Goal: Information Seeking & Learning: Compare options

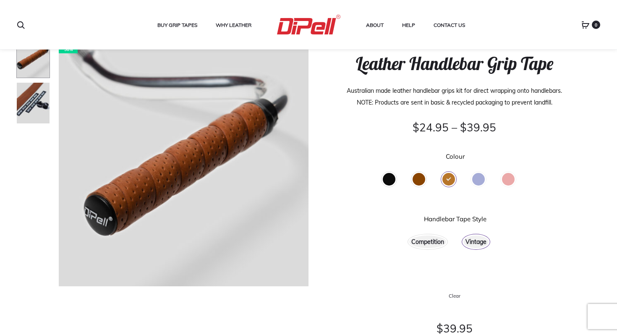
scroll to position [55, 0]
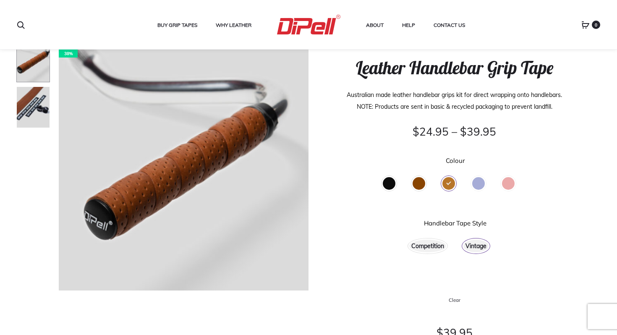
click at [421, 184] on div "Brown" at bounding box center [418, 183] width 13 height 13
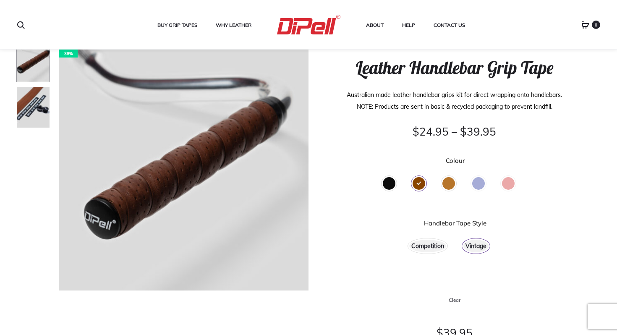
click at [391, 186] on div "Black" at bounding box center [389, 183] width 13 height 13
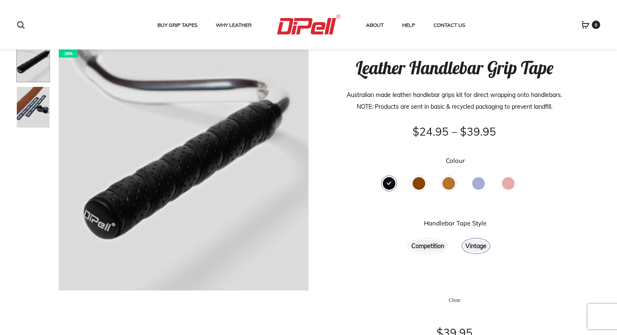
click at [476, 188] on div "Blue" at bounding box center [478, 183] width 13 height 13
click at [507, 188] on div "Red" at bounding box center [508, 183] width 13 height 13
click at [511, 185] on div "Red" at bounding box center [508, 183] width 13 height 13
click at [450, 181] on div "Tan" at bounding box center [448, 183] width 13 height 13
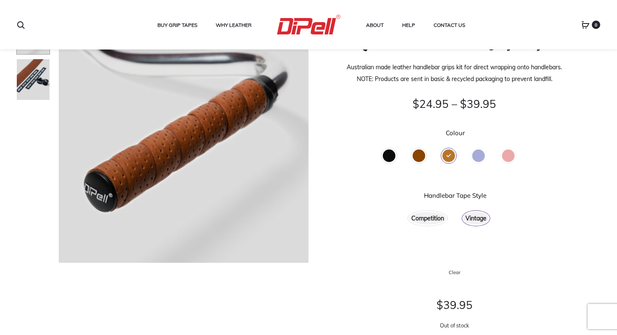
scroll to position [87, 0]
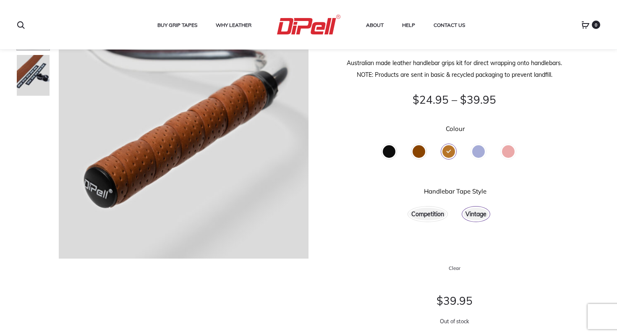
click at [428, 216] on div "Competition" at bounding box center [427, 214] width 37 height 13
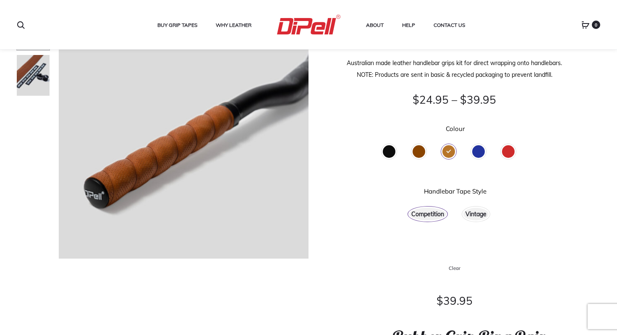
click at [472, 214] on div "Vintage" at bounding box center [475, 214] width 25 height 13
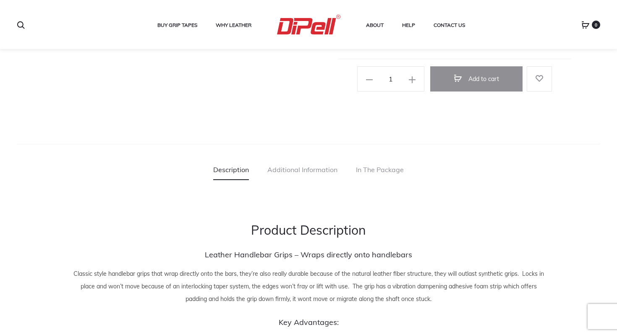
scroll to position [471, 0]
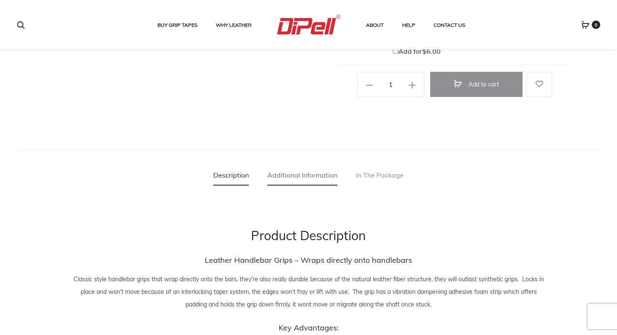
click at [324, 172] on link "Additional Information" at bounding box center [302, 174] width 70 height 21
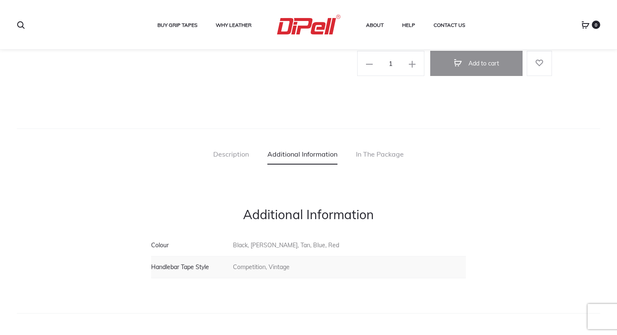
scroll to position [495, 0]
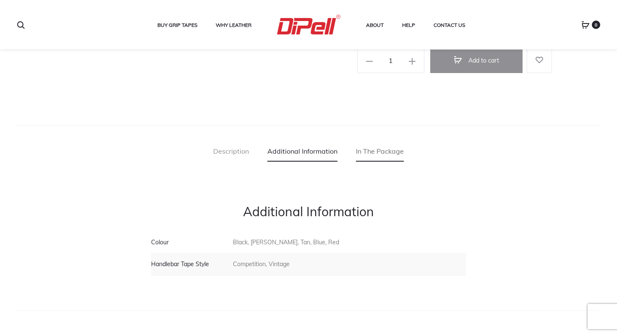
click at [375, 148] on link "In The Package" at bounding box center [380, 151] width 48 height 21
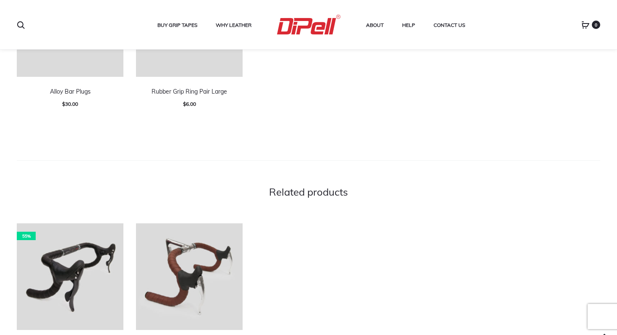
scroll to position [849, 0]
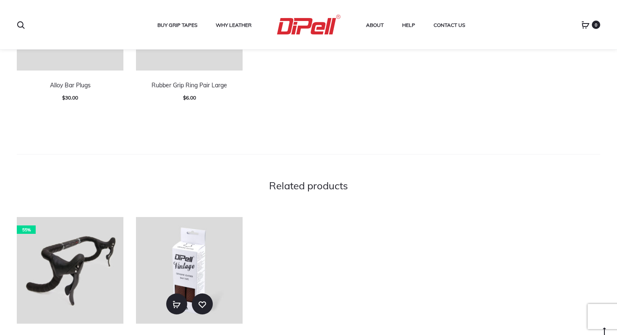
click at [171, 262] on img at bounding box center [189, 270] width 107 height 107
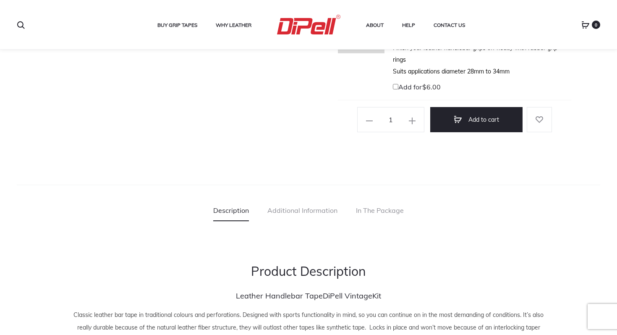
scroll to position [427, 0]
click at [385, 207] on link "In The Package" at bounding box center [380, 211] width 48 height 21
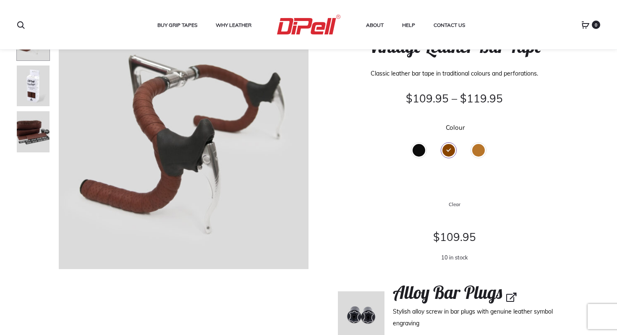
scroll to position [72, 0]
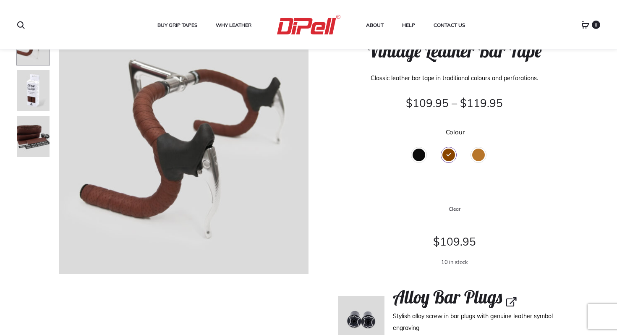
click at [477, 157] on div "Tan" at bounding box center [478, 155] width 13 height 13
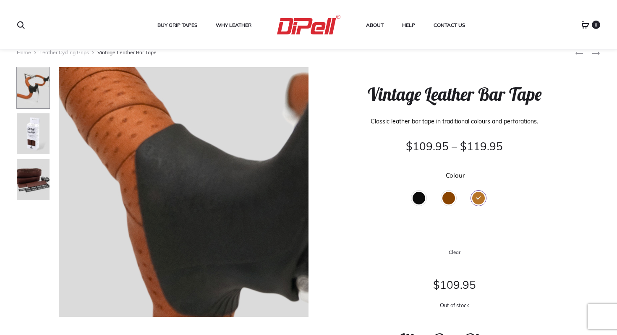
scroll to position [35, 0]
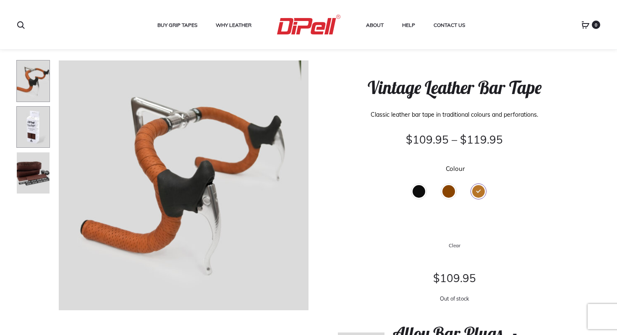
click at [28, 134] on img at bounding box center [33, 127] width 34 height 42
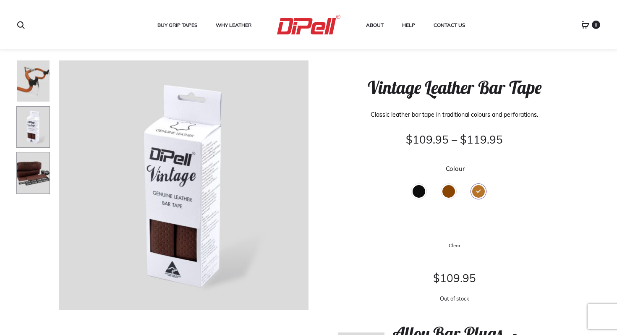
click at [28, 157] on img at bounding box center [33, 173] width 34 height 42
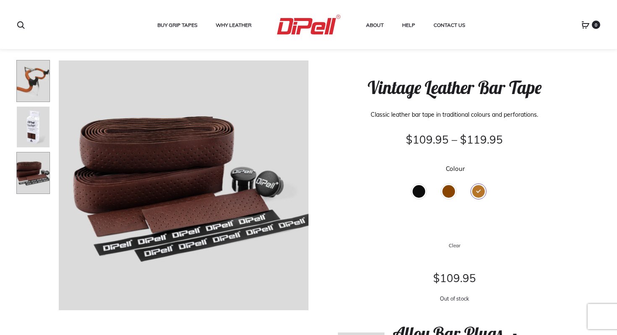
click at [23, 87] on img at bounding box center [33, 81] width 34 height 42
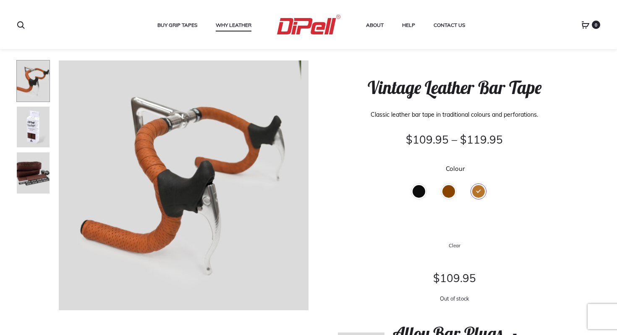
click at [220, 23] on link "Why Leather" at bounding box center [234, 25] width 36 height 11
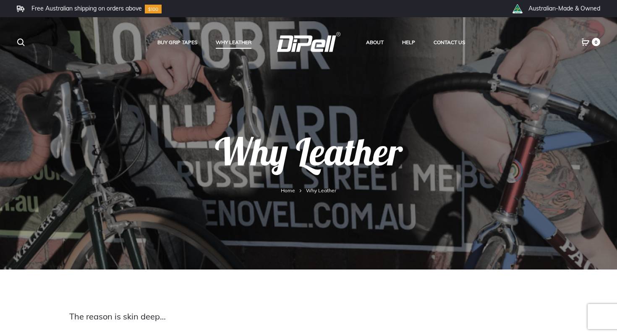
click at [321, 194] on nav "Home Why Leather" at bounding box center [308, 190] width 583 height 11
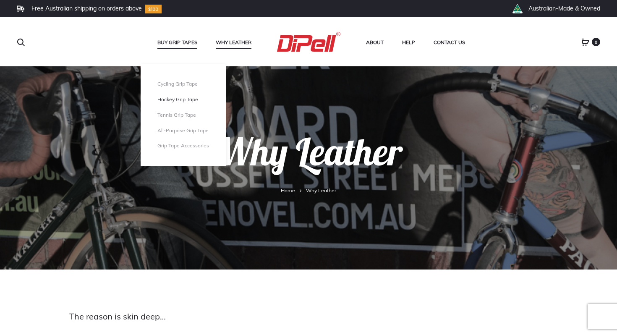
click at [169, 101] on link "Hockey Grip Tape" at bounding box center [183, 99] width 52 height 7
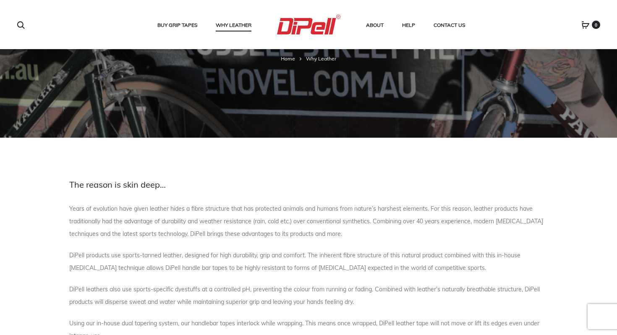
scroll to position [127, 0]
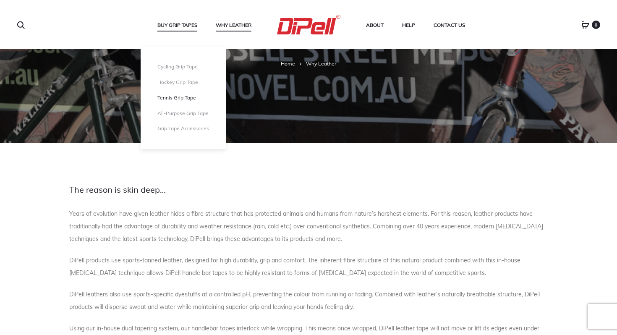
click at [178, 101] on link "Tennis Grip Tape" at bounding box center [183, 97] width 52 height 7
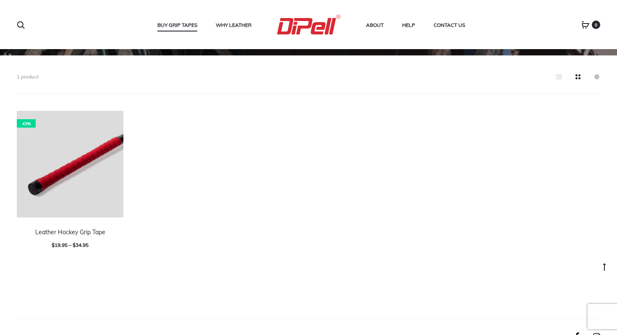
scroll to position [235, 0]
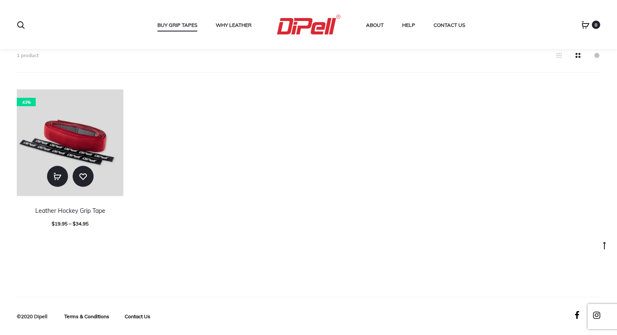
click at [91, 143] on img at bounding box center [70, 142] width 107 height 107
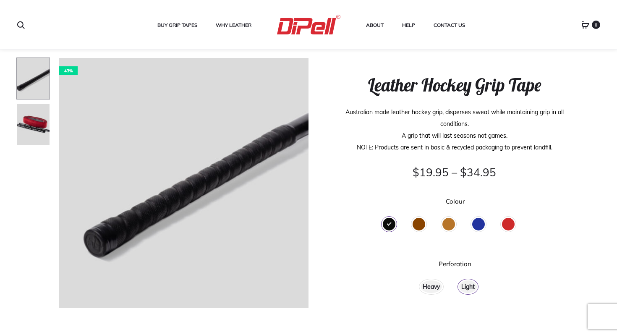
scroll to position [41, 0]
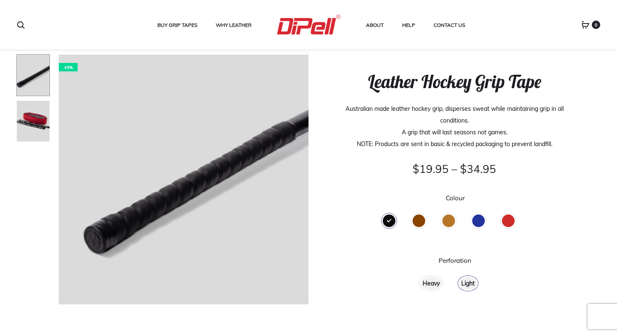
click at [449, 222] on div "Tan" at bounding box center [448, 220] width 13 height 13
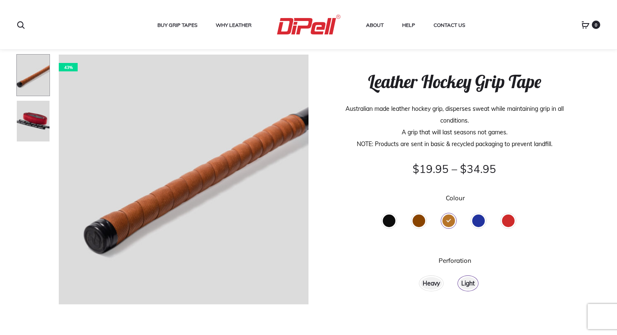
click at [437, 286] on div "Heavy" at bounding box center [430, 283] width 21 height 13
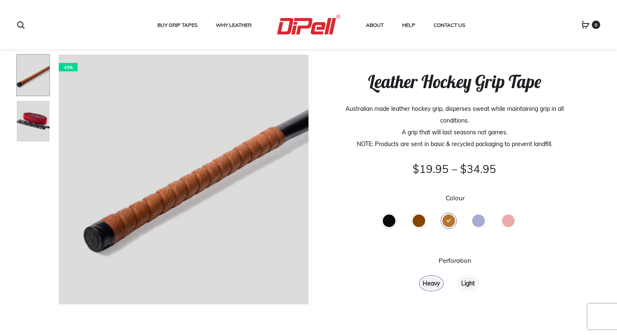
click at [508, 219] on div "Red" at bounding box center [508, 220] width 13 height 13
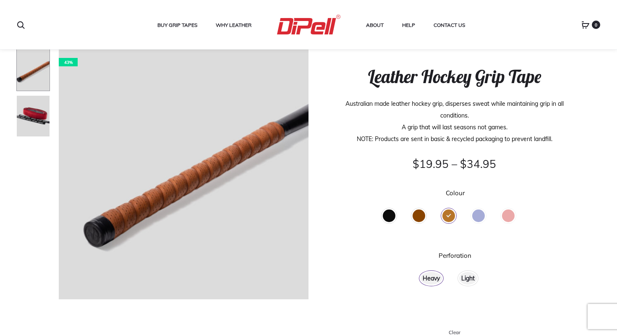
scroll to position [54, 0]
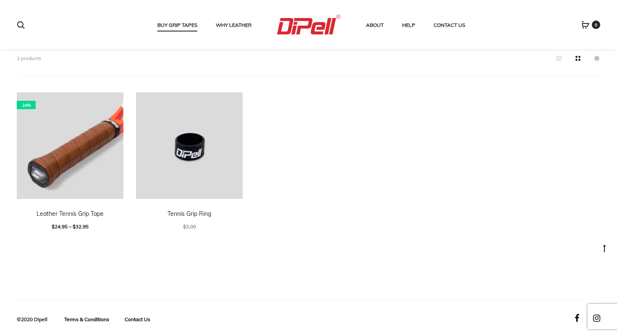
scroll to position [235, 0]
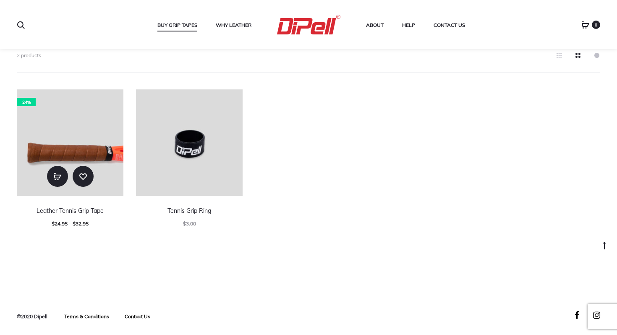
click at [104, 154] on img at bounding box center [70, 142] width 107 height 107
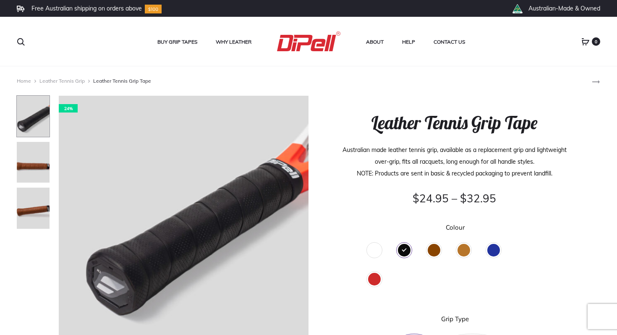
click at [375, 253] on div "White" at bounding box center [374, 250] width 13 height 13
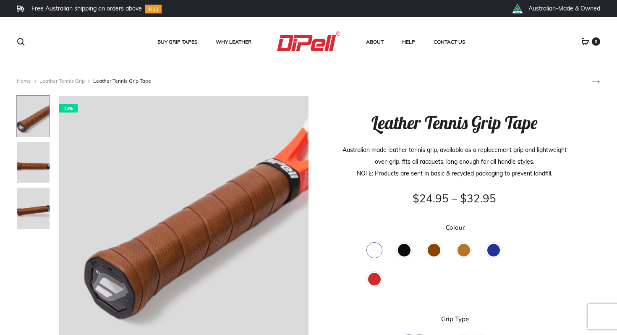
click at [374, 252] on div "White" at bounding box center [374, 250] width 13 height 13
click at [377, 252] on div "White" at bounding box center [374, 250] width 13 height 13
click at [404, 250] on div "Black" at bounding box center [404, 250] width 13 height 13
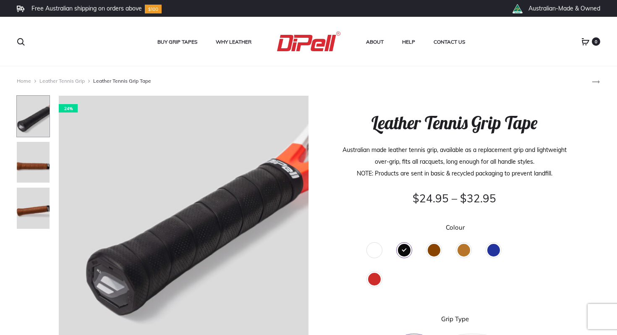
click at [380, 248] on div "White" at bounding box center [374, 250] width 13 height 13
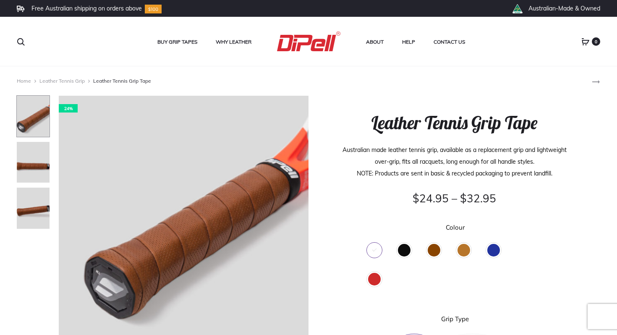
click at [464, 251] on div "Tan" at bounding box center [463, 250] width 13 height 13
click at [444, 254] on div "Brown" at bounding box center [433, 250] width 23 height 23
click at [438, 254] on div "Brown" at bounding box center [433, 250] width 13 height 13
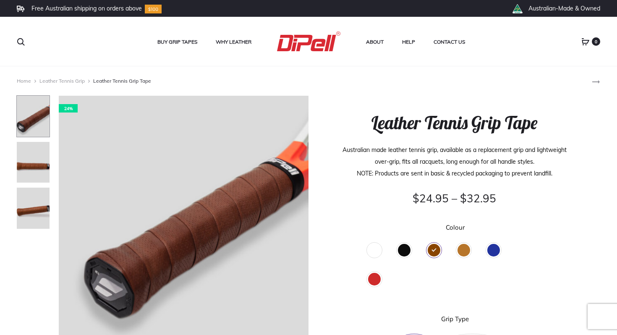
click at [497, 251] on div "Blue" at bounding box center [493, 250] width 13 height 13
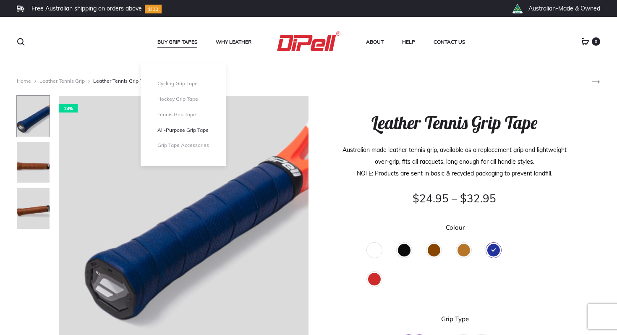
click at [175, 130] on link "All-Purpose Grip Tape" at bounding box center [183, 130] width 52 height 7
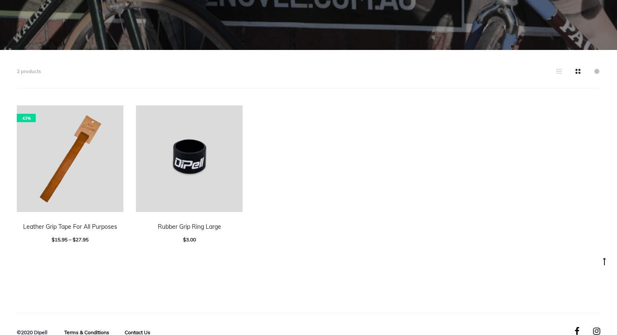
scroll to position [221, 0]
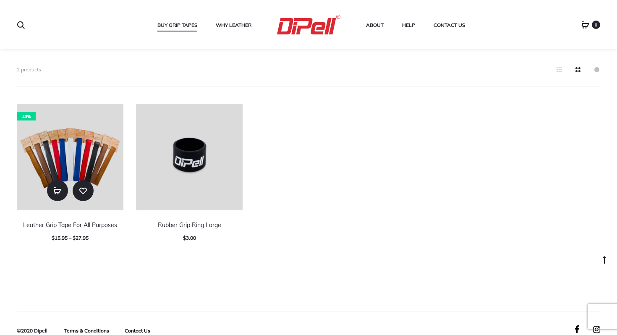
click at [86, 159] on img at bounding box center [70, 157] width 107 height 107
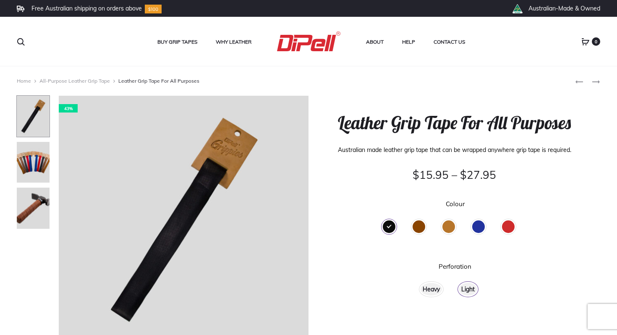
scroll to position [12, 0]
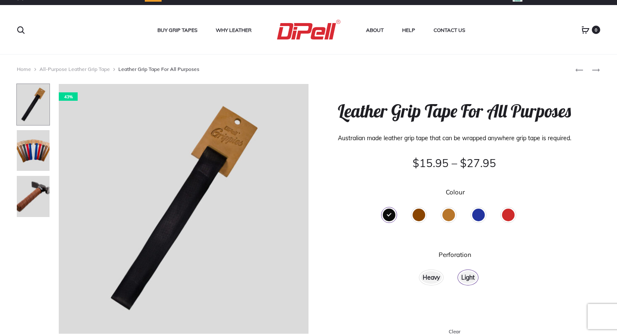
click at [449, 221] on div "Tan" at bounding box center [448, 214] width 13 height 13
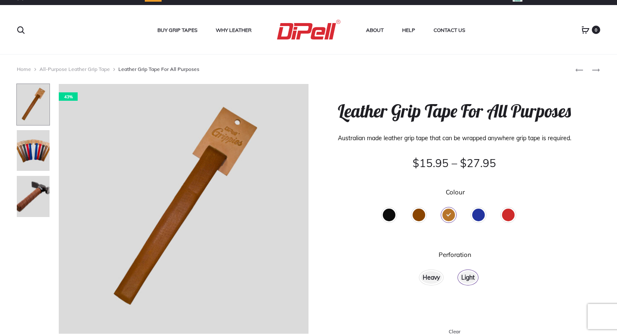
click at [430, 284] on div "Heavy" at bounding box center [430, 277] width 21 height 13
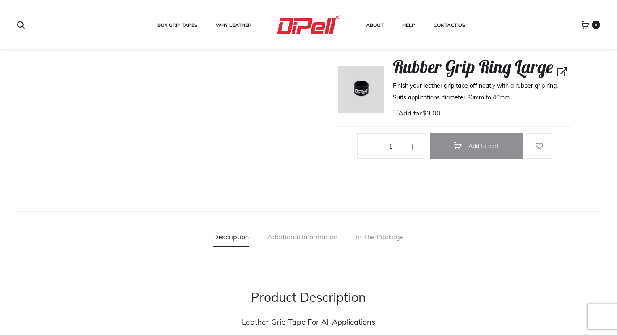
scroll to position [396, 0]
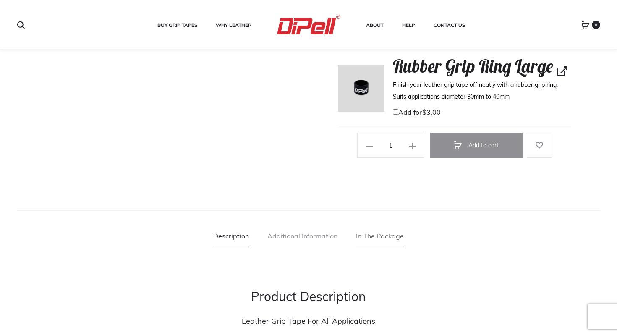
click at [375, 246] on link "In The Package" at bounding box center [380, 235] width 48 height 21
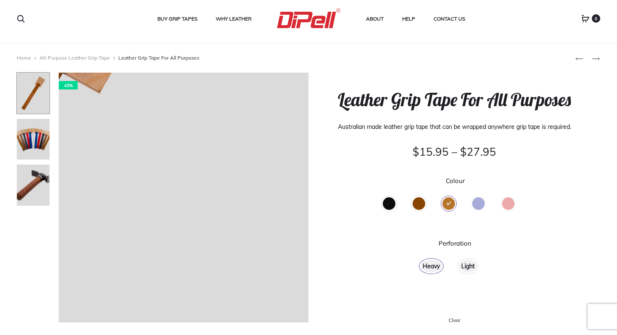
scroll to position [0, 0]
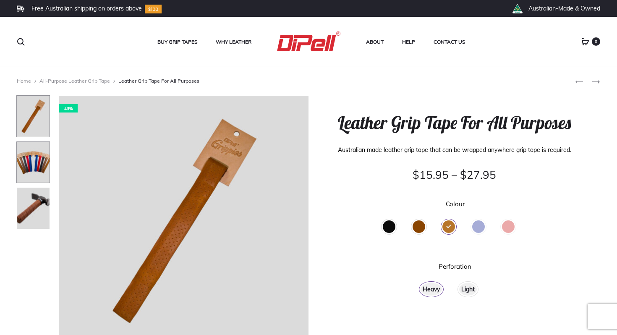
click at [24, 158] on img at bounding box center [33, 162] width 34 height 42
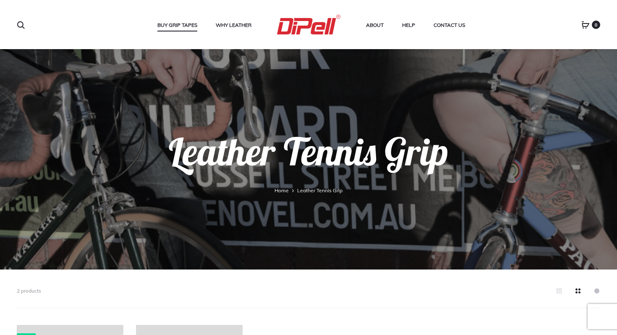
scroll to position [235, 0]
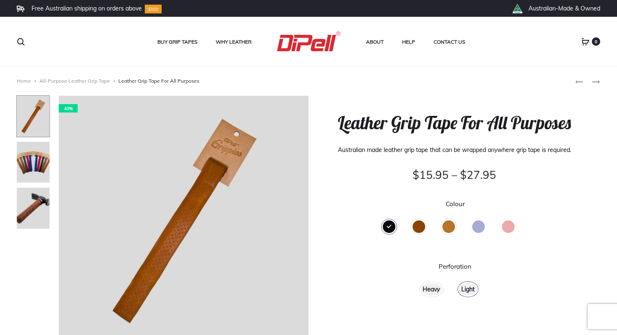
click at [431, 295] on div "Heavy" at bounding box center [430, 289] width 21 height 13
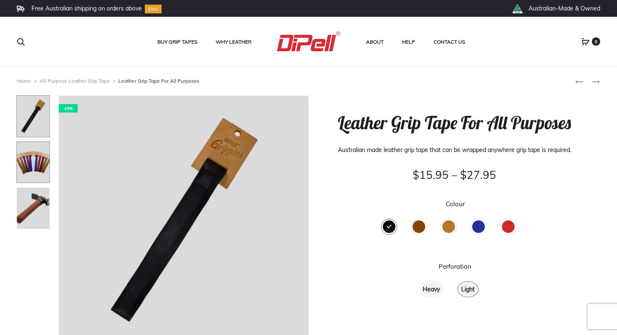
click at [38, 161] on img at bounding box center [33, 162] width 34 height 42
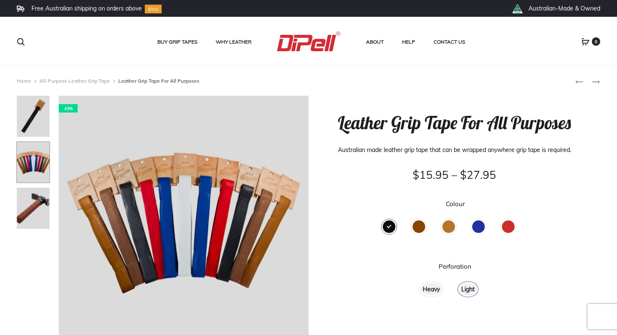
click at [448, 233] on div "Tan" at bounding box center [448, 226] width 13 height 13
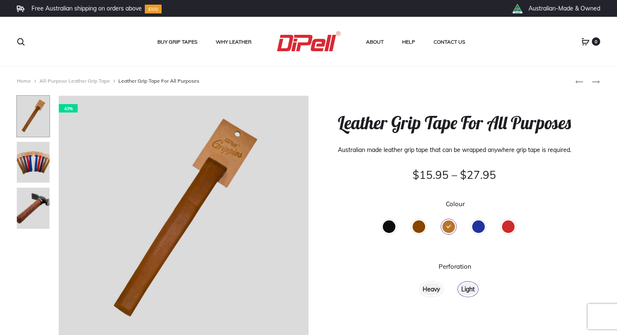
click at [418, 233] on div "Brown" at bounding box center [418, 226] width 13 height 13
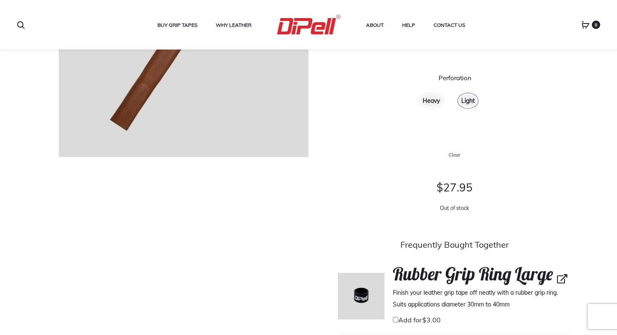
scroll to position [177, 0]
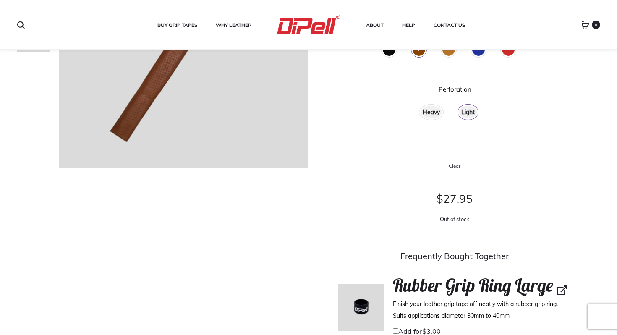
click at [432, 118] on div "Heavy" at bounding box center [430, 112] width 21 height 13
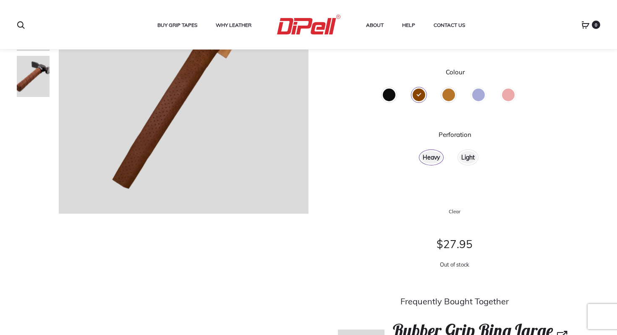
scroll to position [129, 0]
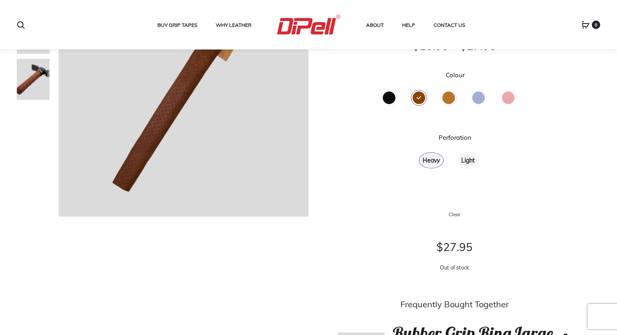
click at [450, 104] on div "Tan" at bounding box center [448, 97] width 13 height 13
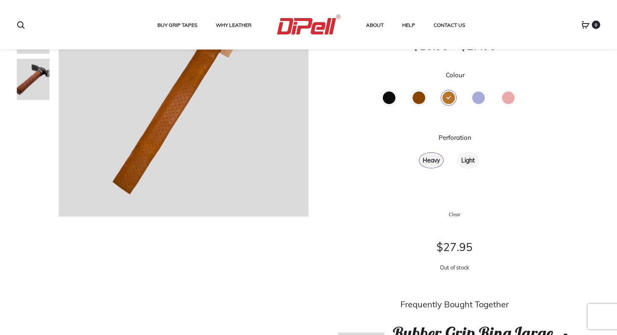
click at [475, 167] on div "Light" at bounding box center [468, 160] width 18 height 13
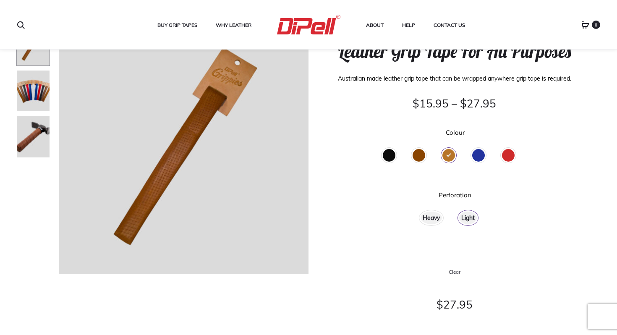
scroll to position [54, 0]
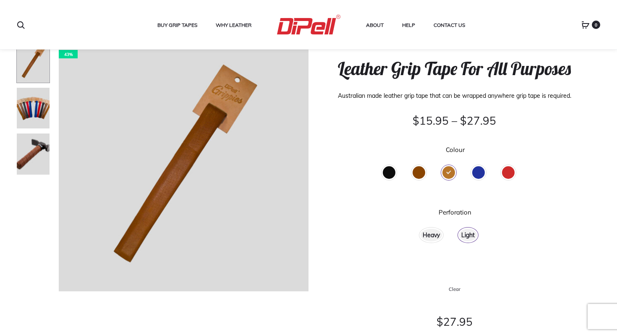
click at [433, 241] on div "Heavy" at bounding box center [430, 235] width 21 height 13
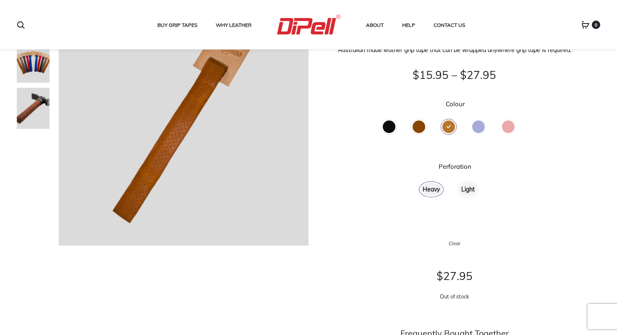
scroll to position [99, 0]
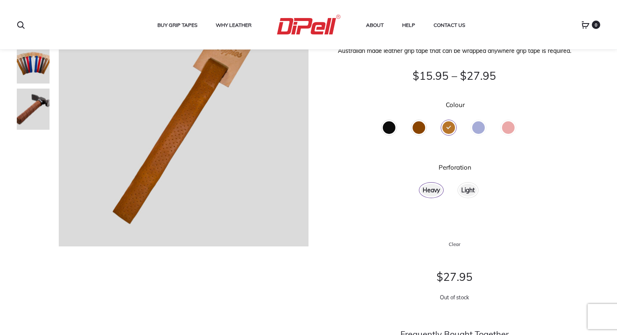
click at [419, 134] on div "Brown" at bounding box center [418, 127] width 13 height 13
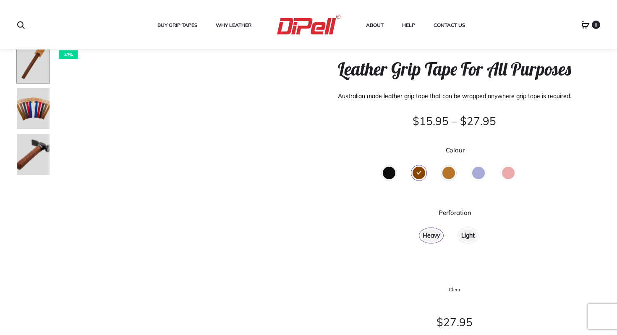
scroll to position [50, 0]
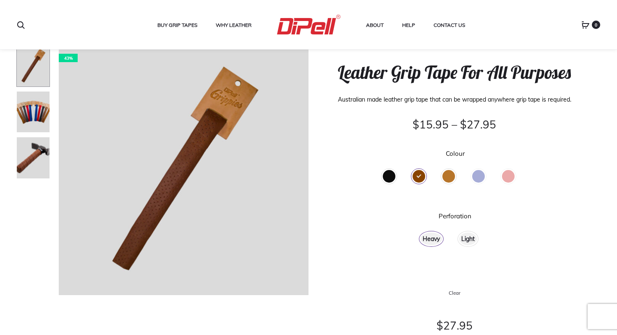
click at [467, 245] on div "Light" at bounding box center [468, 238] width 18 height 13
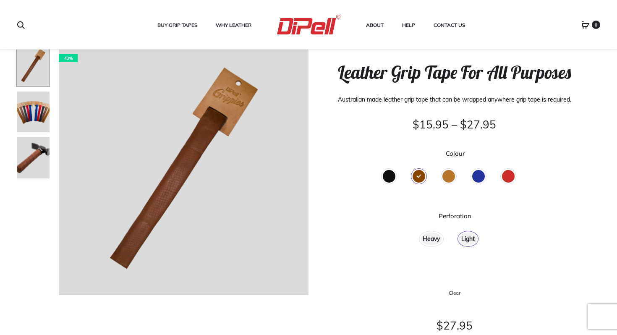
click at [453, 188] on div "Tan" at bounding box center [448, 176] width 23 height 23
click at [452, 182] on div "Tan" at bounding box center [448, 176] width 13 height 13
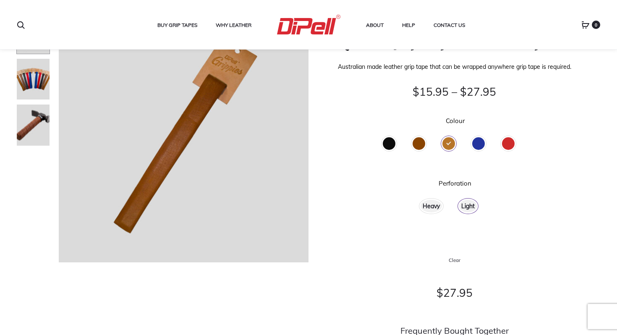
scroll to position [81, 0]
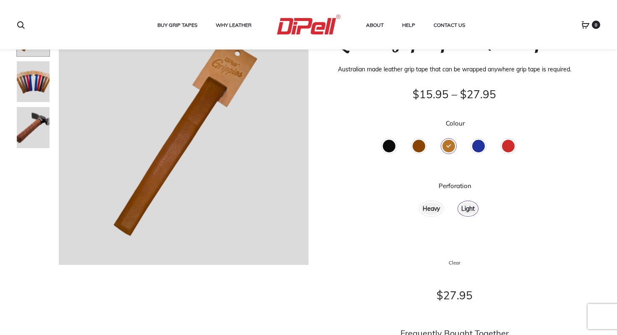
click at [420, 152] on div "Brown" at bounding box center [418, 146] width 13 height 13
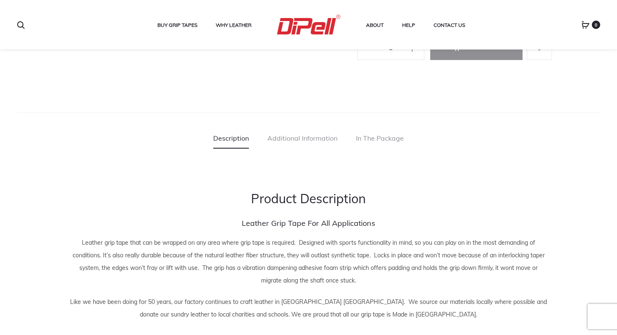
scroll to position [500, 0]
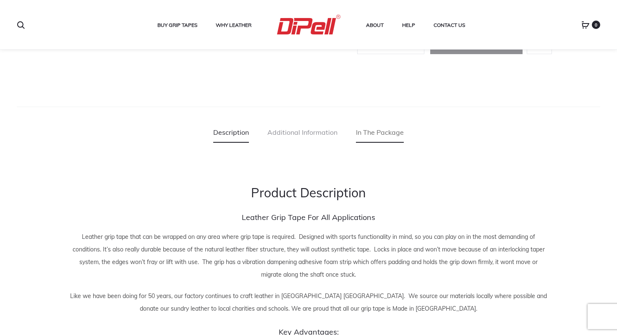
click at [374, 143] on link "In The Package" at bounding box center [380, 132] width 48 height 21
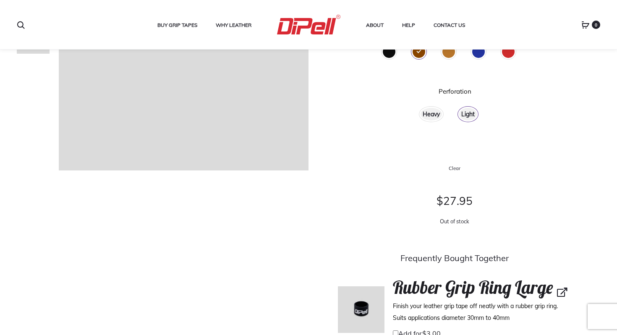
scroll to position [179, 0]
